Goal: Task Accomplishment & Management: Complete application form

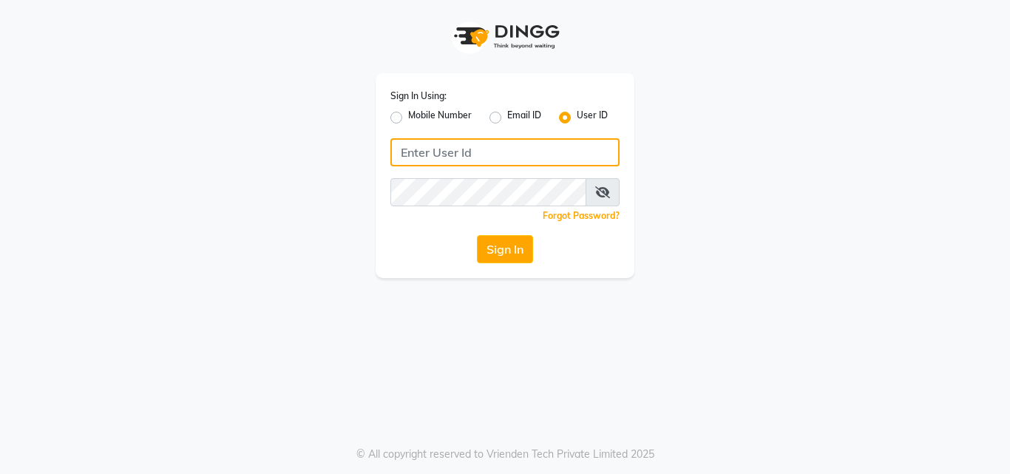
type input "8968850293"
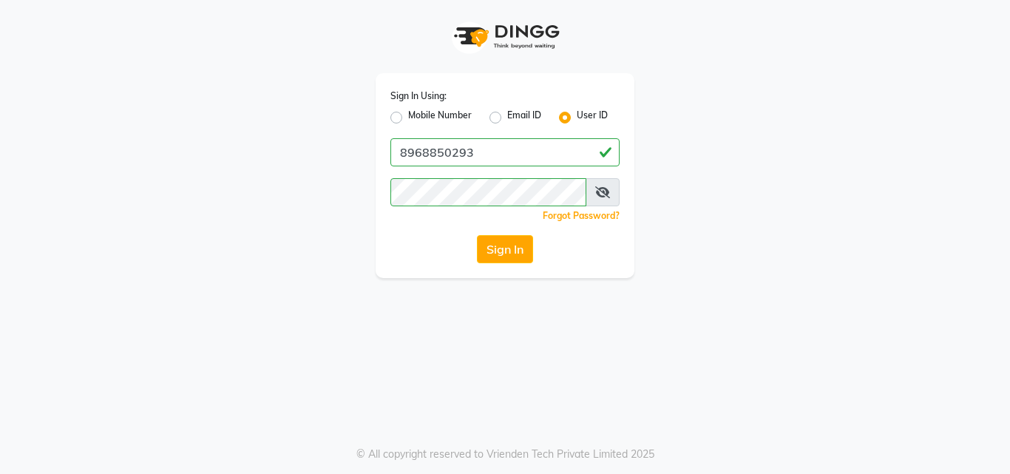
click at [408, 116] on label "Mobile Number" at bounding box center [440, 118] width 64 height 18
click at [408, 116] on input "Mobile Number" at bounding box center [413, 114] width 10 height 10
radio input "true"
radio input "false"
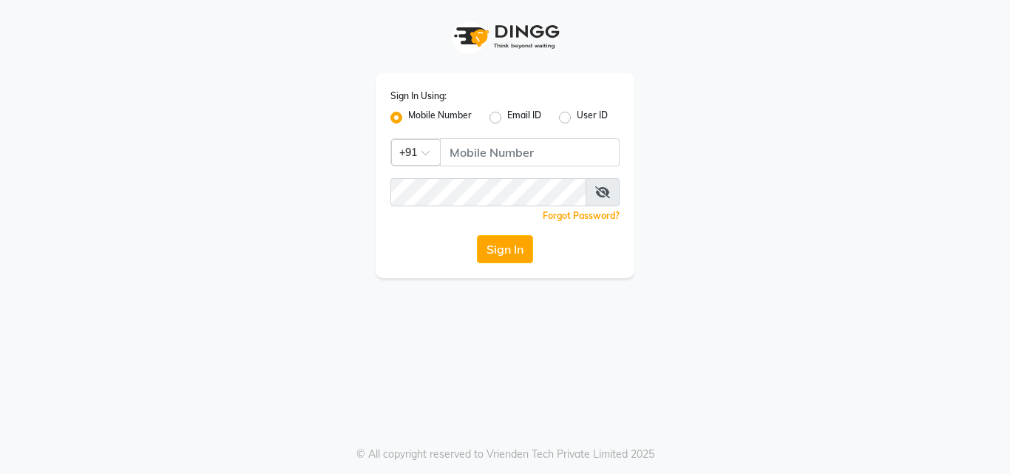
click at [408, 116] on label "Mobile Number" at bounding box center [440, 118] width 64 height 18
click at [408, 116] on input "Mobile Number" at bounding box center [413, 114] width 10 height 10
click at [482, 147] on input "Username" at bounding box center [530, 152] width 180 height 28
type input "8968850293"
click at [503, 245] on button "Sign In" at bounding box center [505, 249] width 56 height 28
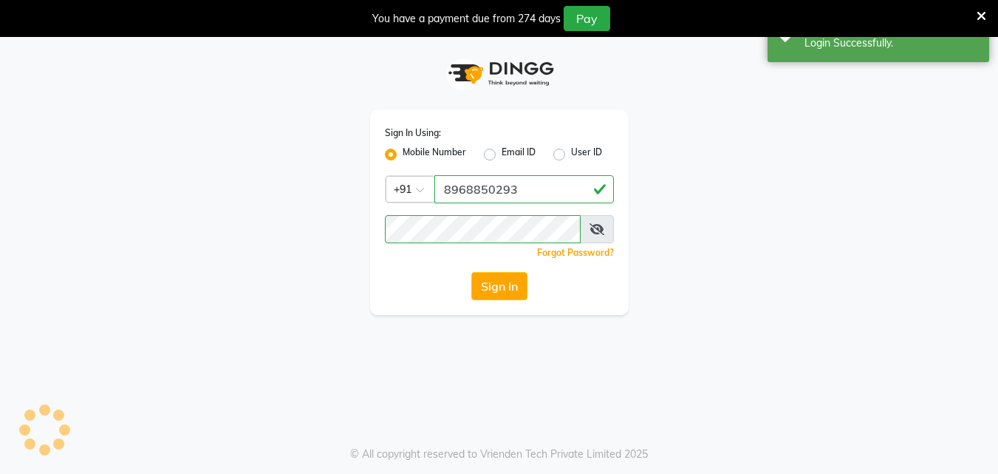
click at [981, 12] on icon at bounding box center [982, 16] width 10 height 13
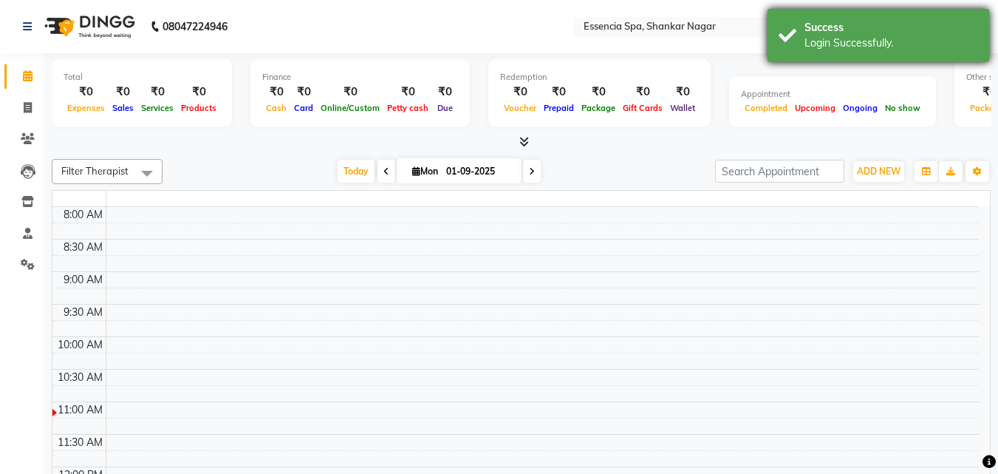
select select "en"
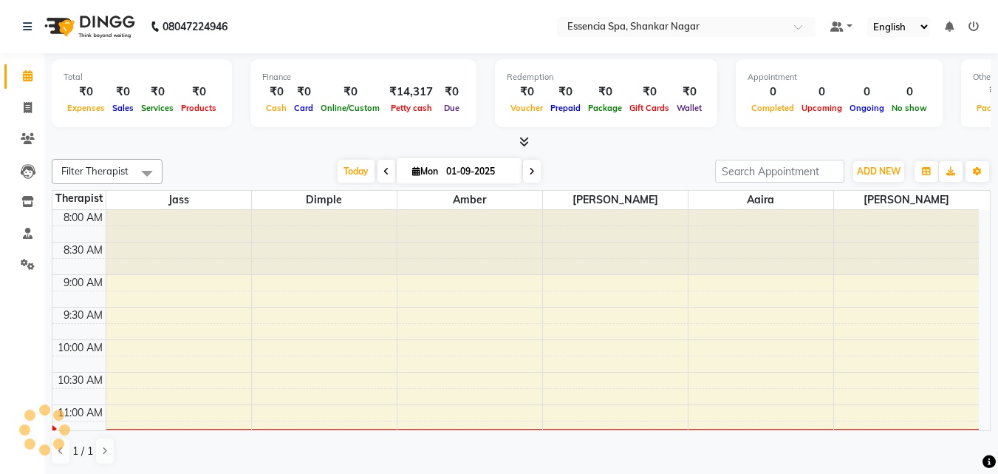
click at [253, 151] on div "Total ₹0 Expenses ₹0 Sales ₹0 Services ₹0 Products Finance ₹0 Cash ₹0 Card ₹0 O…" at bounding box center [521, 263] width 954 height 421
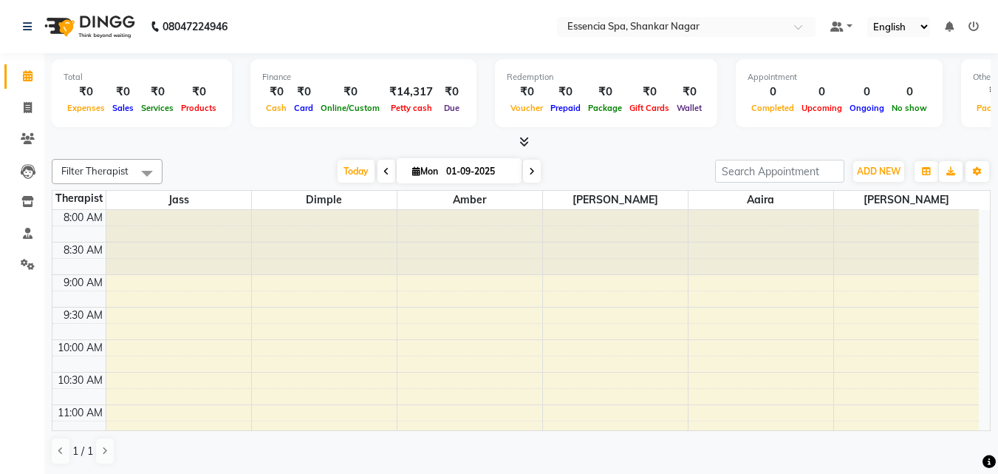
click at [218, 259] on div at bounding box center [178, 242] width 145 height 65
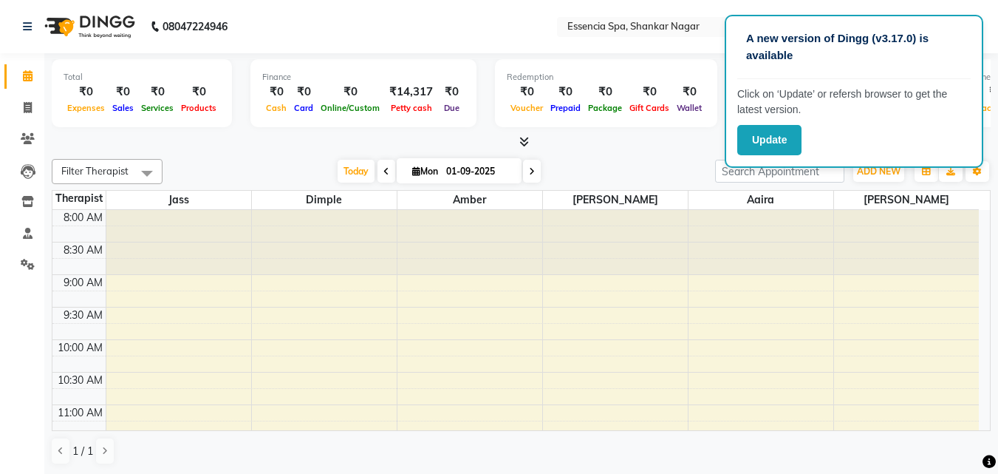
scroll to position [1, 0]
click at [769, 139] on button "Update" at bounding box center [770, 140] width 64 height 30
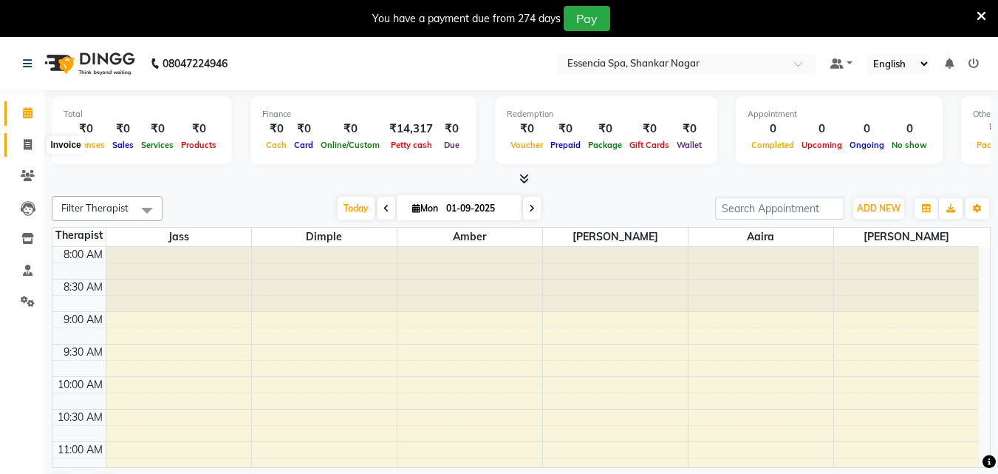
click at [24, 146] on icon at bounding box center [28, 144] width 8 height 11
select select "service"
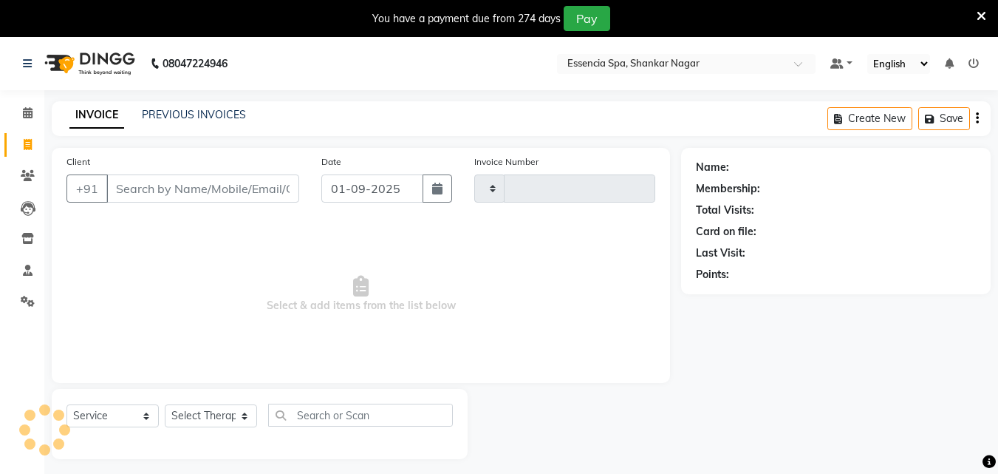
click at [143, 174] on input "Client" at bounding box center [202, 188] width 193 height 28
select select "7037"
type input "1265"
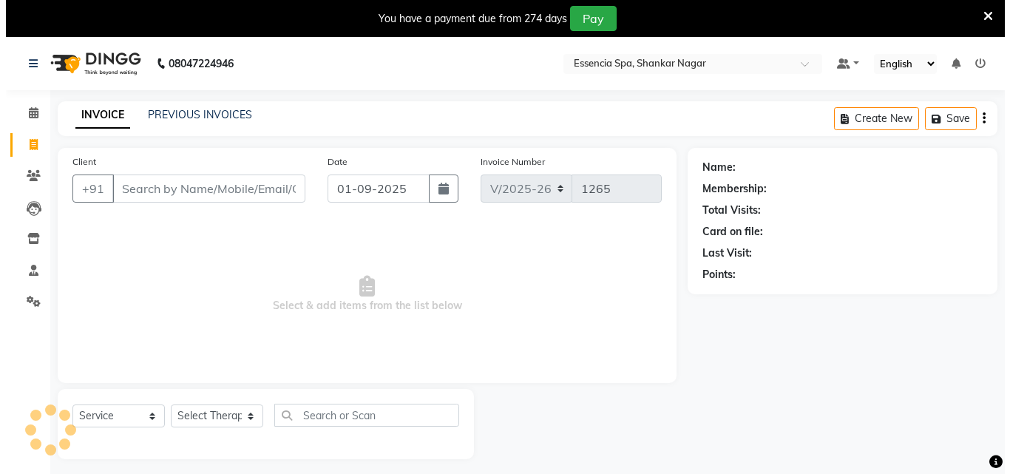
scroll to position [37, 0]
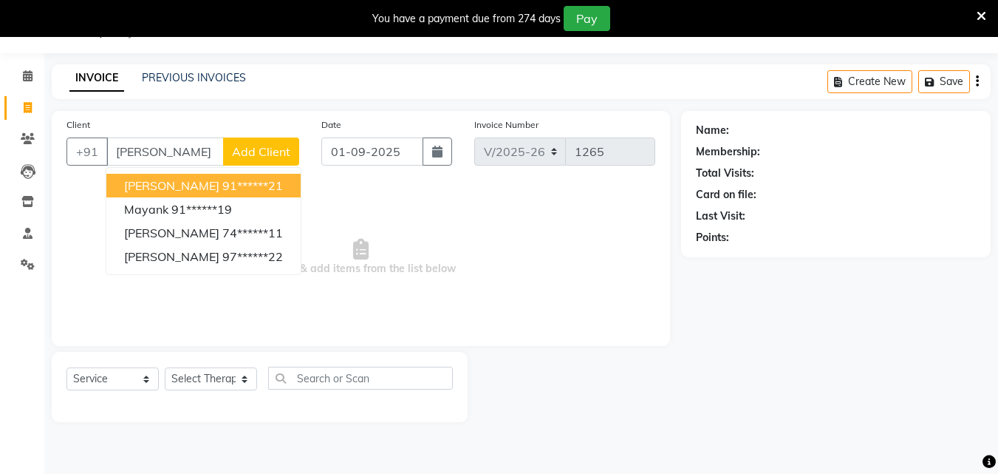
type input "[PERSON_NAME]"
click at [263, 148] on span "Add Client" at bounding box center [261, 151] width 58 height 15
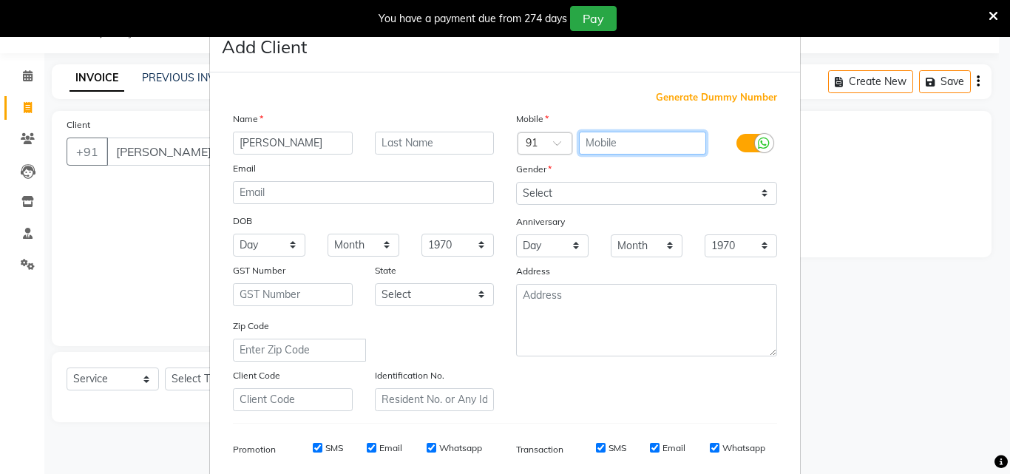
click at [607, 145] on input "text" at bounding box center [643, 143] width 128 height 23
type input "9835639357"
click at [538, 167] on label "Gender" at bounding box center [533, 169] width 35 height 13
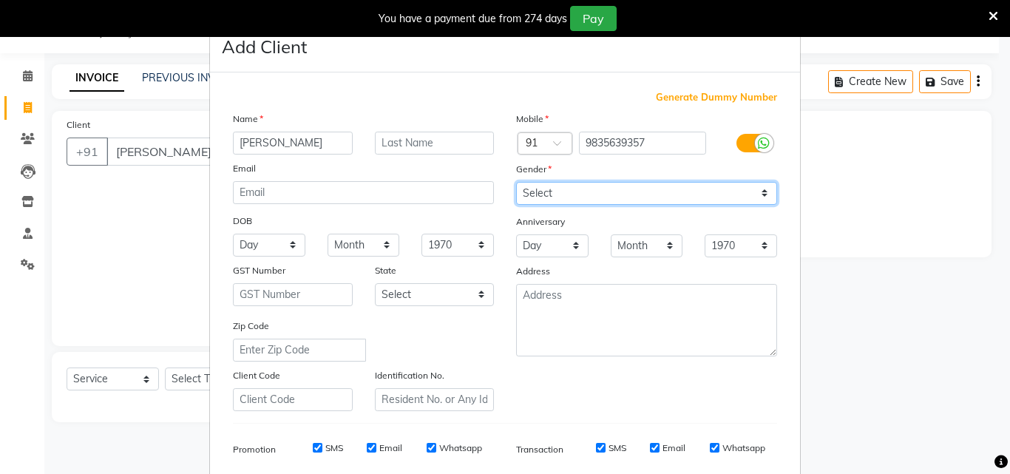
click at [554, 193] on select "Select [DEMOGRAPHIC_DATA] [DEMOGRAPHIC_DATA] Other Prefer Not To Say" at bounding box center [646, 193] width 261 height 23
select select "[DEMOGRAPHIC_DATA]"
click at [516, 182] on select "Select [DEMOGRAPHIC_DATA] [DEMOGRAPHIC_DATA] Other Prefer Not To Say" at bounding box center [646, 193] width 261 height 23
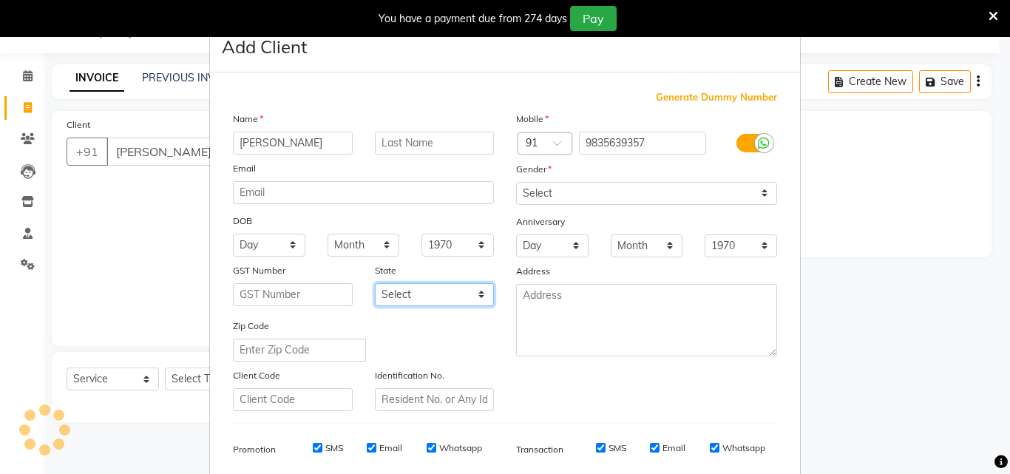
click at [473, 293] on select "Select [GEOGRAPHIC_DATA] [GEOGRAPHIC_DATA] [GEOGRAPHIC_DATA] [GEOGRAPHIC_DATA] …" at bounding box center [435, 294] width 120 height 23
select select "7"
click at [375, 283] on select "Select [GEOGRAPHIC_DATA] [GEOGRAPHIC_DATA] [GEOGRAPHIC_DATA] [GEOGRAPHIC_DATA] …" at bounding box center [435, 294] width 120 height 23
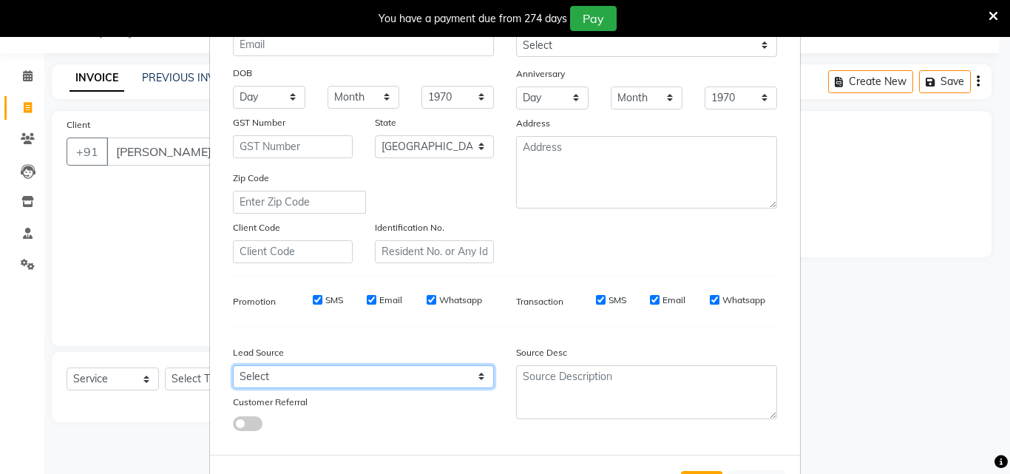
click at [357, 370] on select "Select Walk-in Referral Internet Friend Word of Mouth Advertisement Facebook Ju…" at bounding box center [363, 376] width 261 height 23
select select "48852"
click at [233, 365] on select "Select Walk-in Referral Internet Friend Word of Mouth Advertisement Facebook Ju…" at bounding box center [363, 376] width 261 height 23
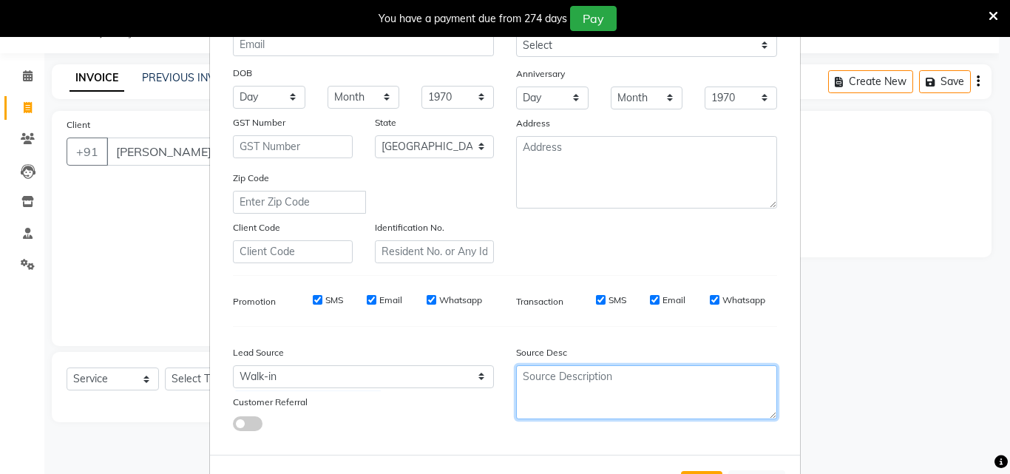
click at [592, 392] on textarea at bounding box center [646, 392] width 261 height 54
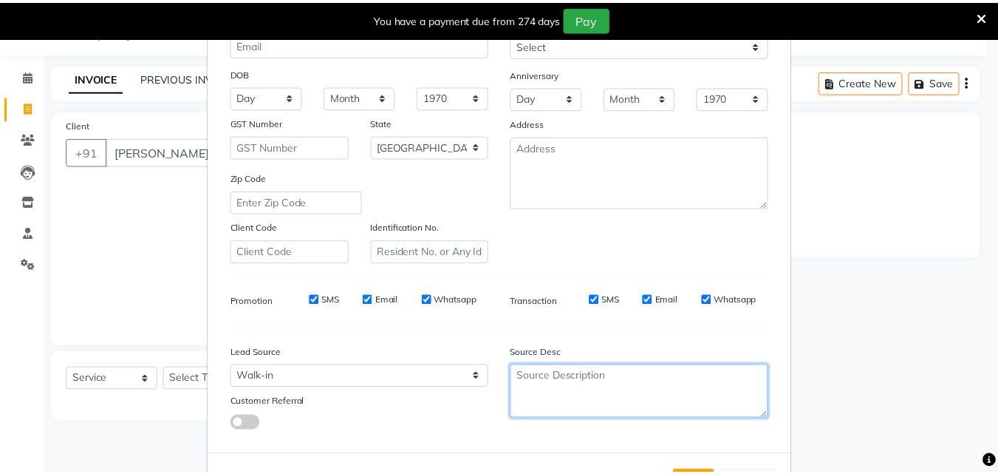
scroll to position [208, 0]
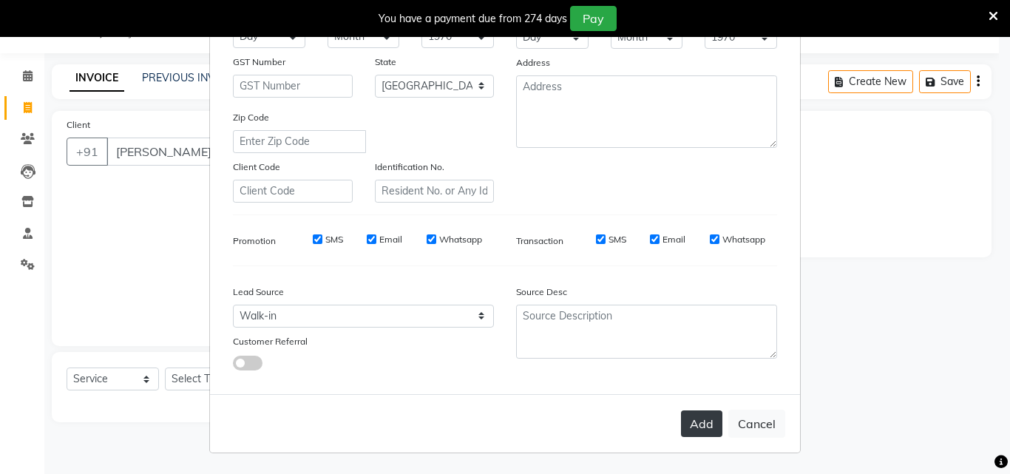
click at [690, 418] on button "Add" at bounding box center [701, 423] width 41 height 27
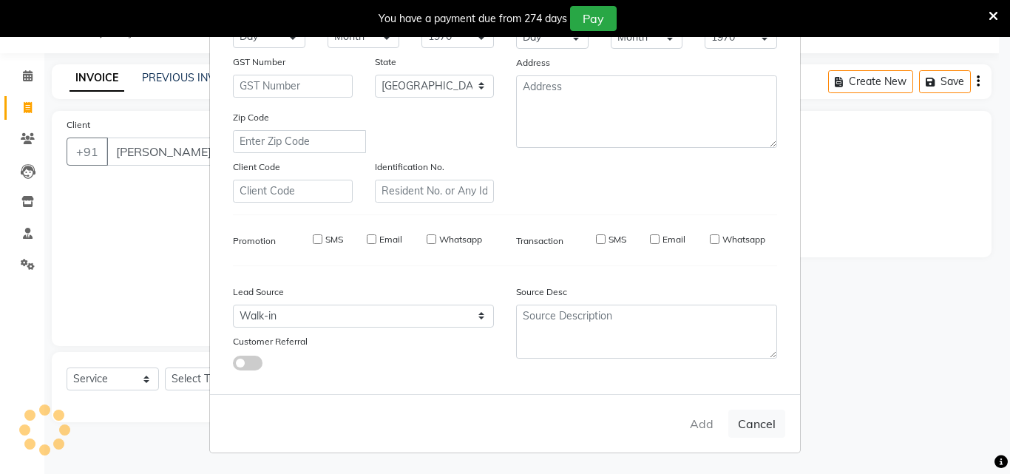
type input "98******57"
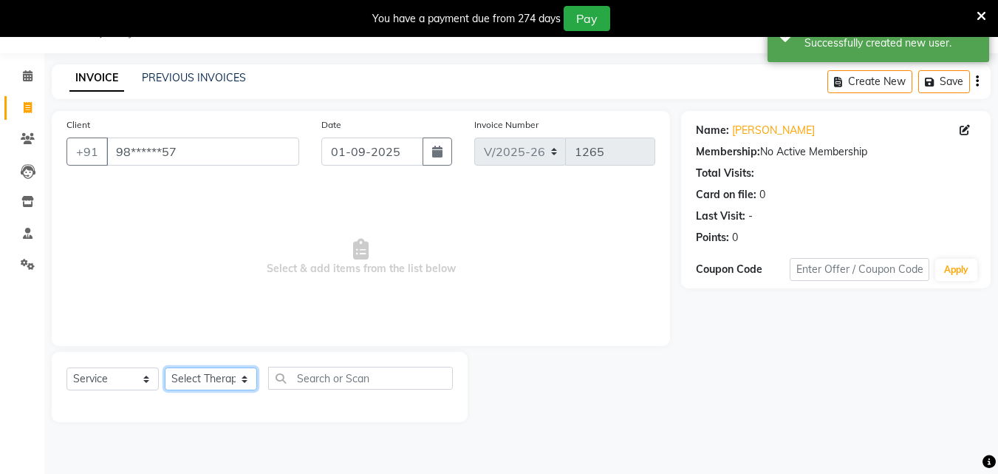
click at [239, 378] on select "Select Therapist [PERSON_NAME] [PERSON_NAME] [PERSON_NAME] [PERSON_NAME]" at bounding box center [211, 378] width 92 height 23
select select "69641"
click at [165, 367] on select "Select Therapist [PERSON_NAME] [PERSON_NAME] [PERSON_NAME] [PERSON_NAME]" at bounding box center [211, 378] width 92 height 23
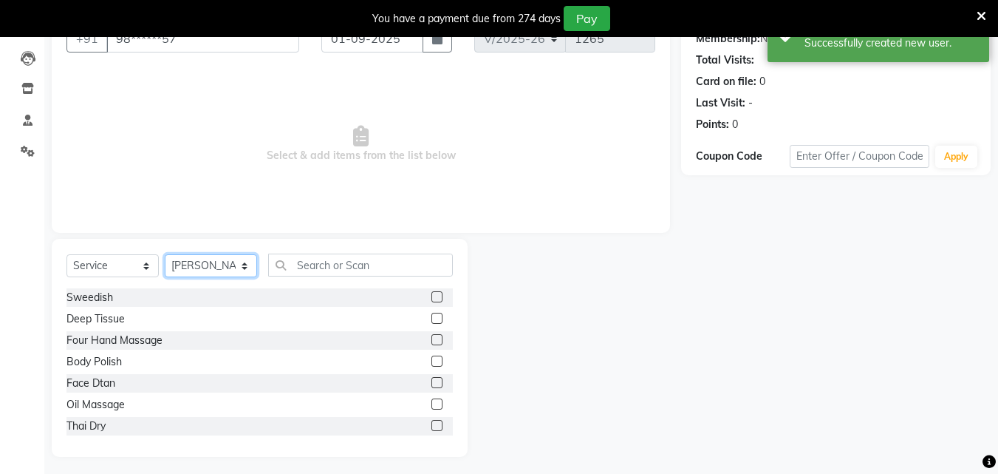
scroll to position [155, 0]
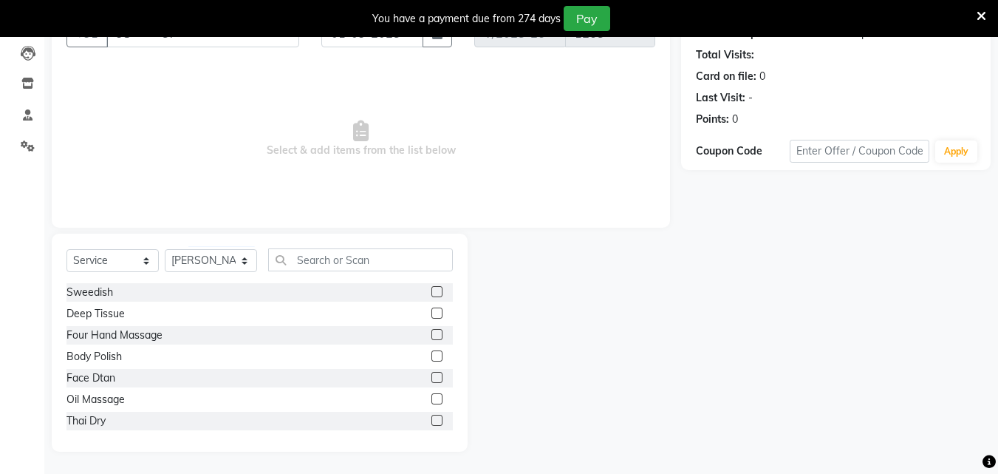
click at [150, 389] on div "Sweedish Deep Tissue Four Hand Massage Body Polish Face Dtan Oil Massage Thai D…" at bounding box center [260, 357] width 387 height 148
click at [150, 398] on div "Oil Massage" at bounding box center [260, 399] width 387 height 18
click at [432, 400] on label at bounding box center [437, 398] width 11 height 11
click at [432, 400] on input "checkbox" at bounding box center [437, 400] width 10 height 10
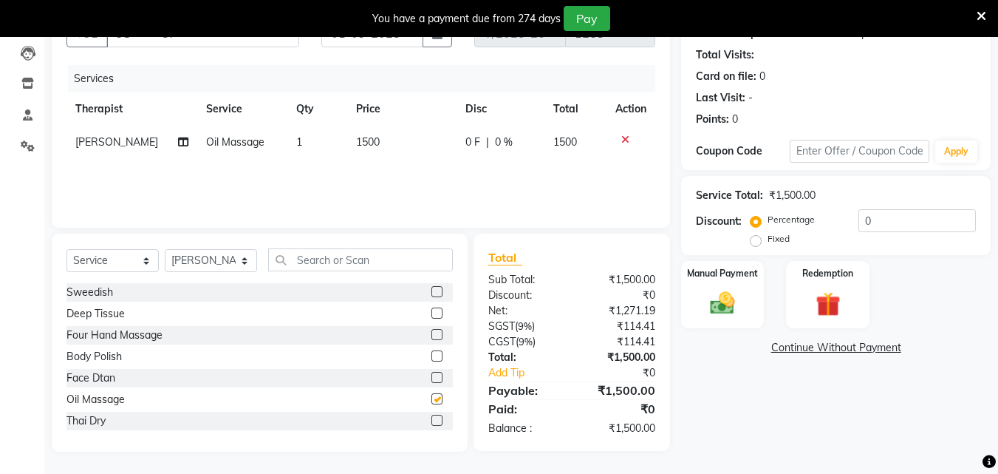
checkbox input "false"
click at [715, 293] on img at bounding box center [722, 303] width 41 height 30
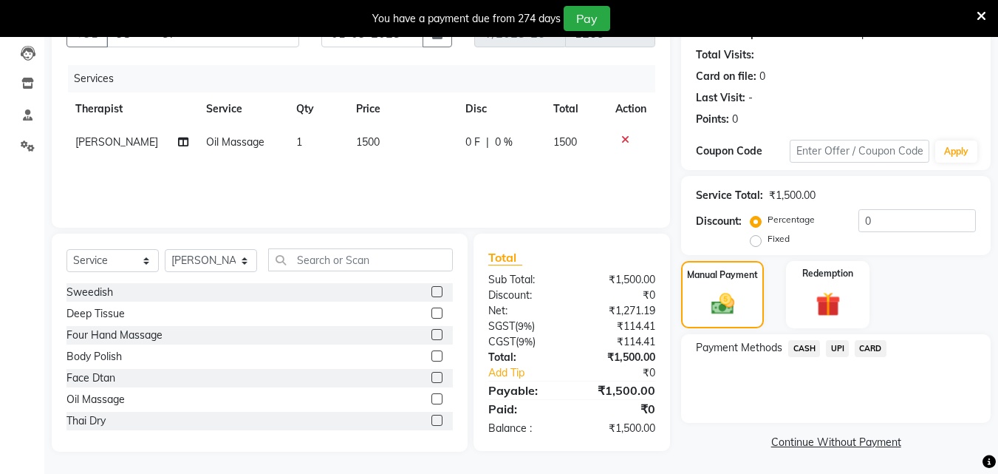
click at [803, 355] on span "CASH" at bounding box center [805, 348] width 32 height 17
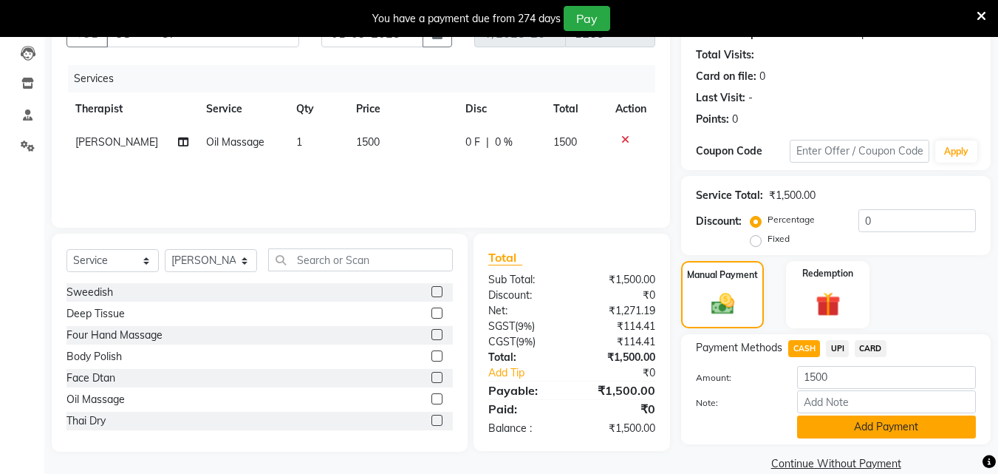
click at [871, 434] on button "Add Payment" at bounding box center [886, 426] width 179 height 23
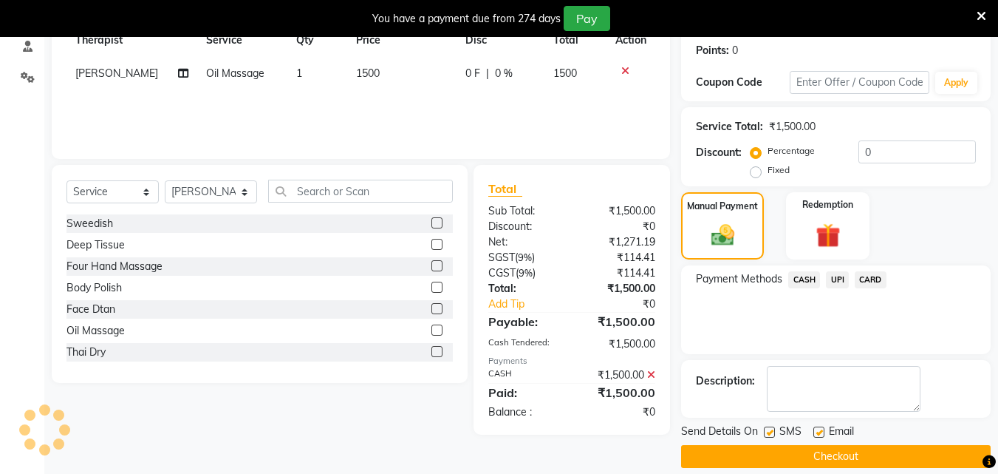
scroll to position [240, 0]
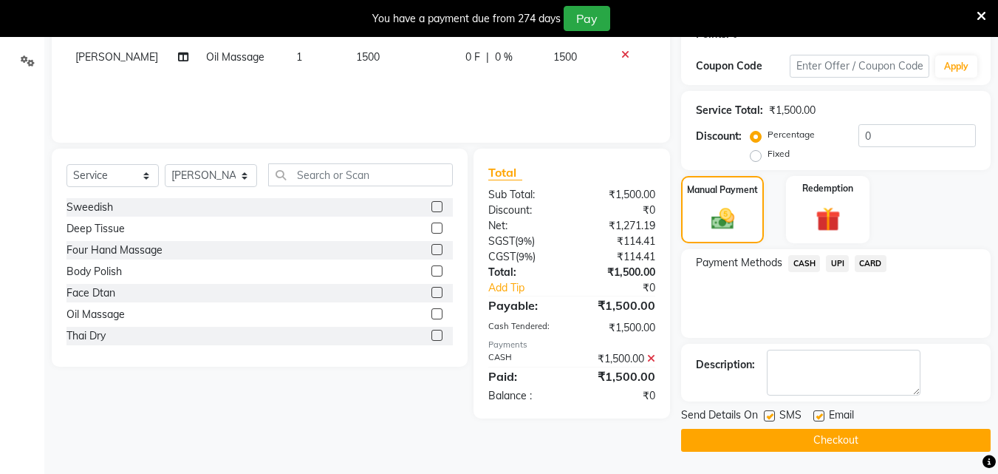
click at [769, 418] on label at bounding box center [769, 415] width 11 height 11
click at [769, 418] on input "checkbox" at bounding box center [769, 417] width 10 height 10
checkbox input "false"
click at [819, 415] on label at bounding box center [819, 415] width 11 height 11
click at [819, 415] on input "checkbox" at bounding box center [819, 417] width 10 height 10
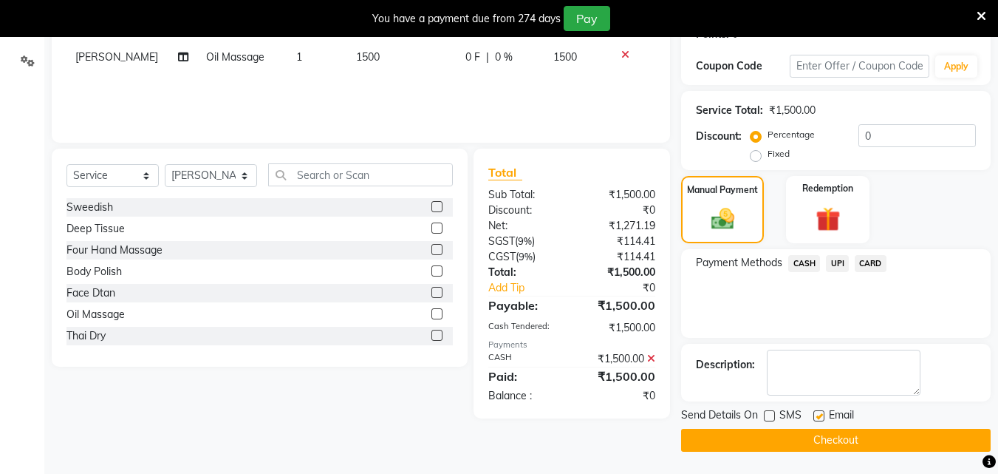
checkbox input "false"
click at [805, 435] on button "Checkout" at bounding box center [836, 440] width 310 height 23
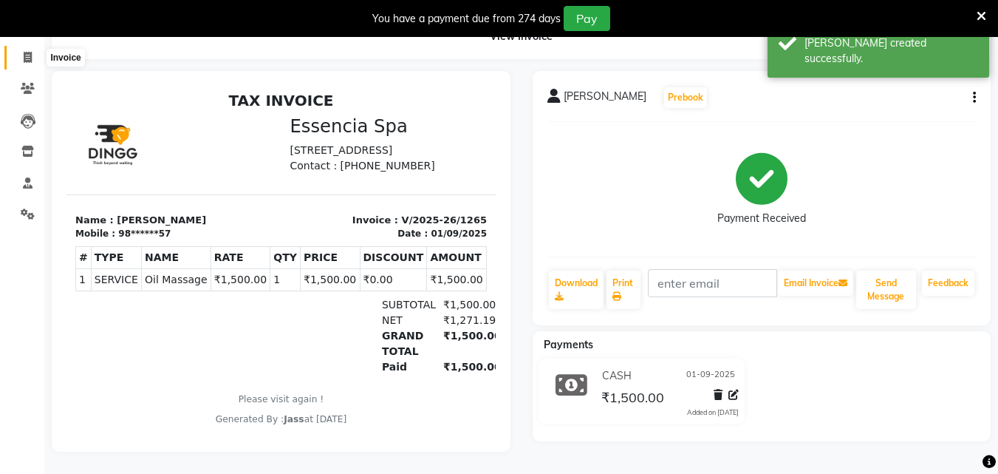
click at [30, 52] on icon at bounding box center [28, 57] width 8 height 11
select select "service"
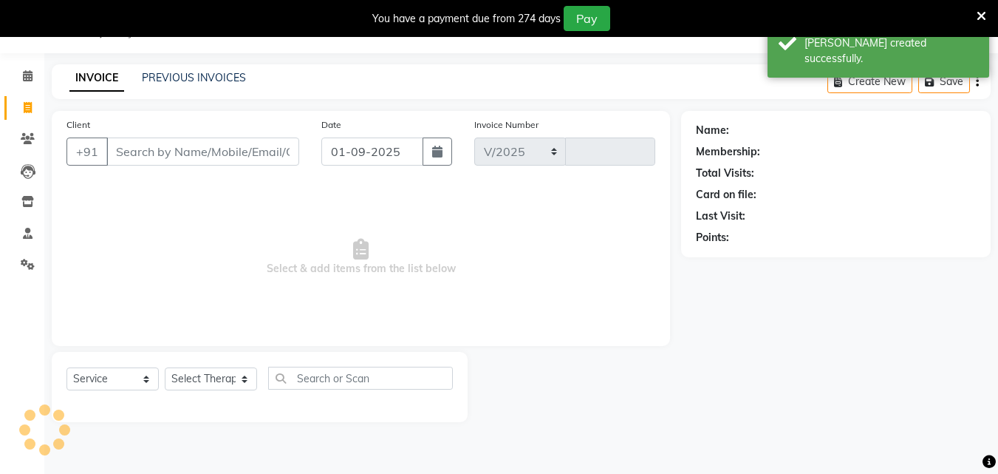
select select "7037"
type input "1266"
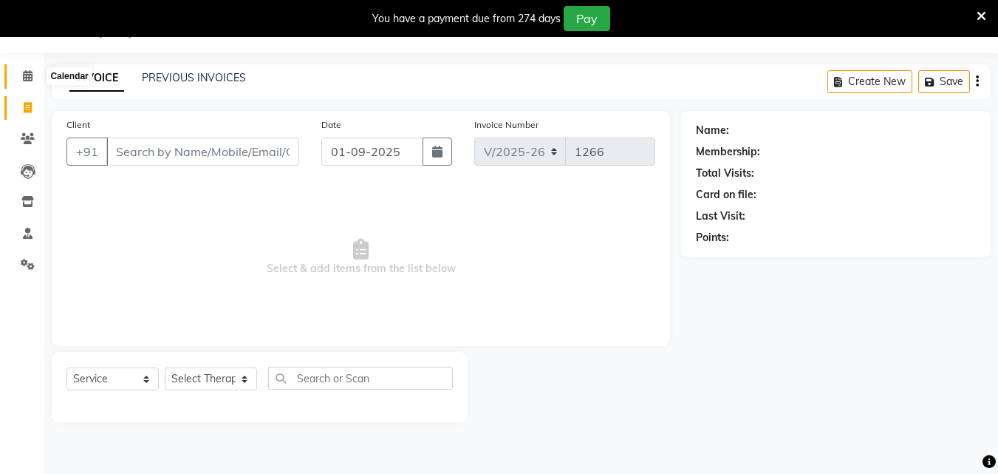
click at [25, 69] on span at bounding box center [28, 76] width 26 height 17
